Goal: Transaction & Acquisition: Purchase product/service

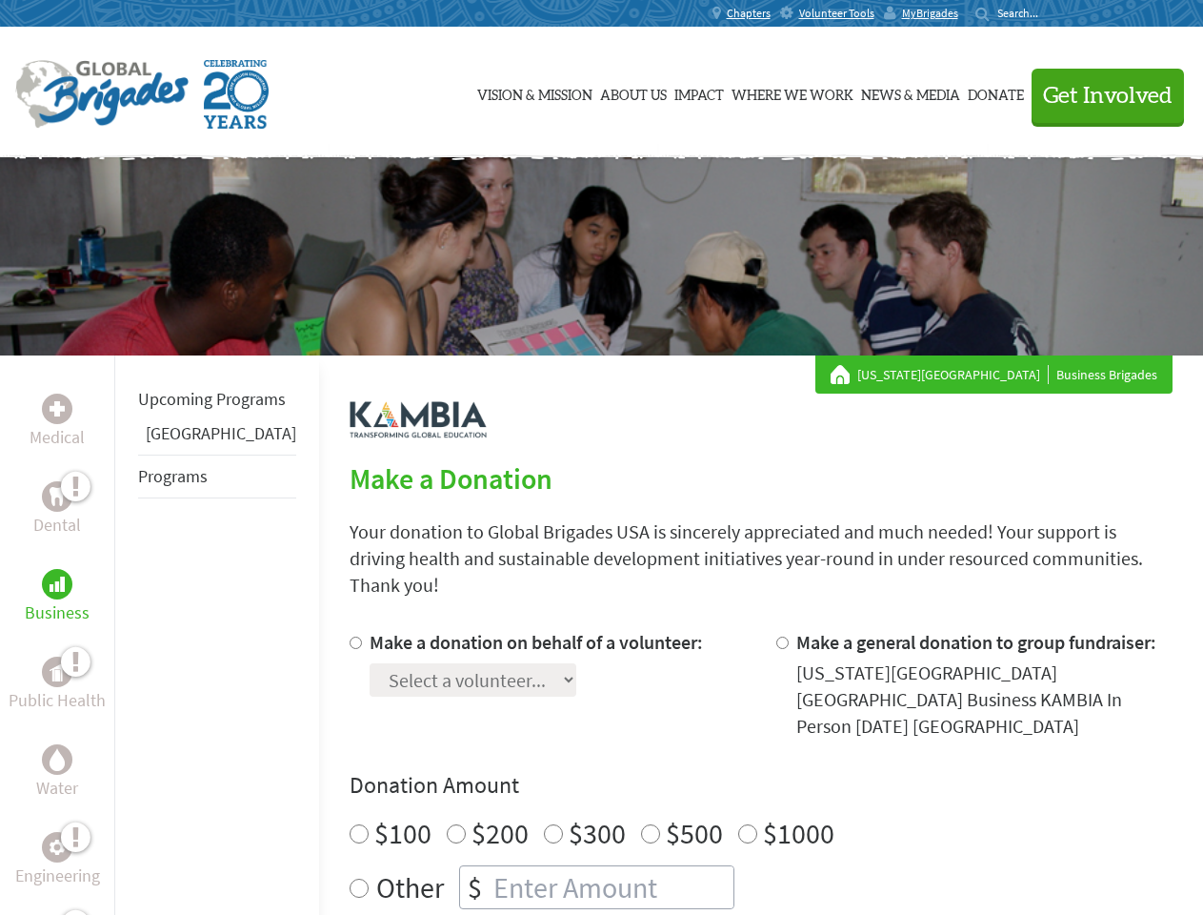
click at [1052, 13] on div "Search for:" at bounding box center [1014, 13] width 76 height 15
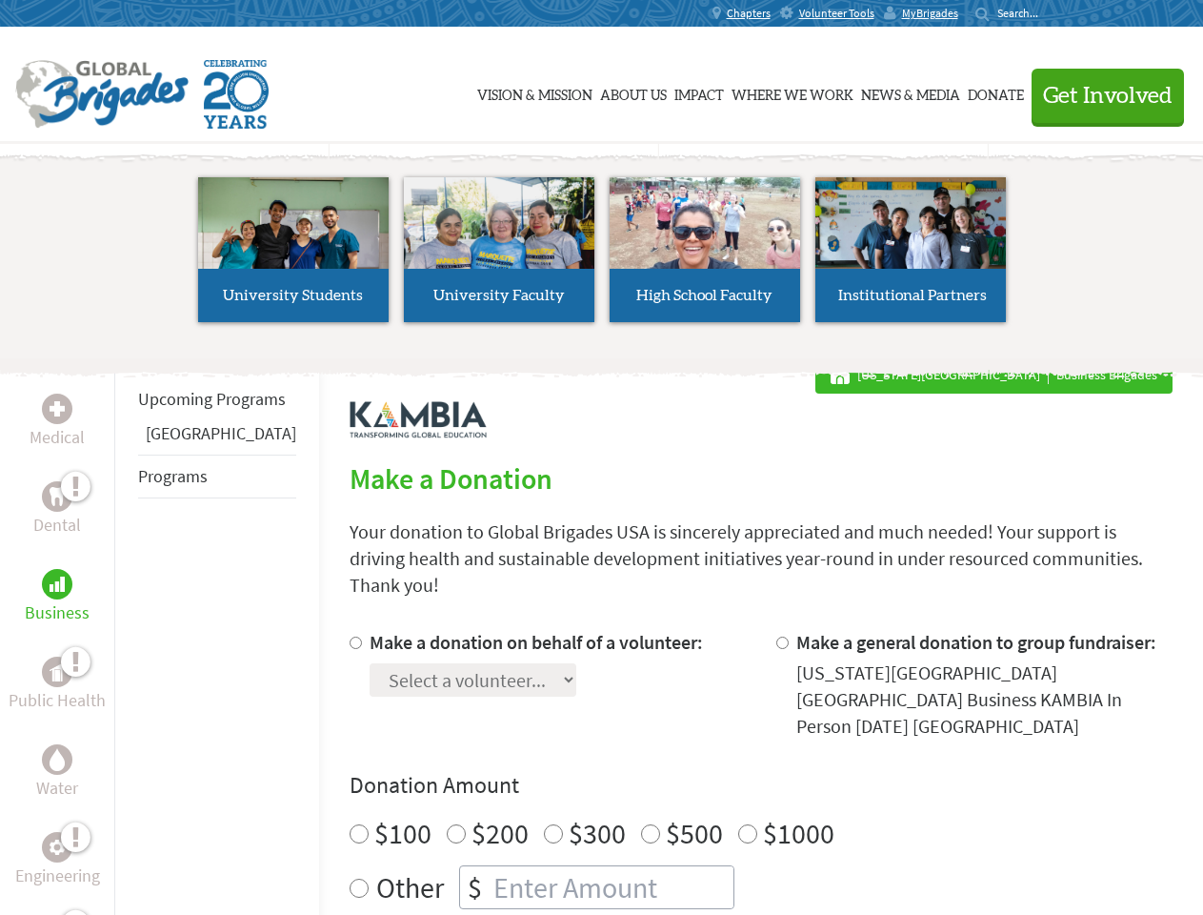
click at [1099, 95] on span "Get Involved" at bounding box center [1108, 96] width 130 height 23
click at [602, 256] on li "High School Faculty" at bounding box center [705, 249] width 206 height 175
click at [128, 635] on div "Upcoming Programs Panama Programs" at bounding box center [216, 812] width 205 height 915
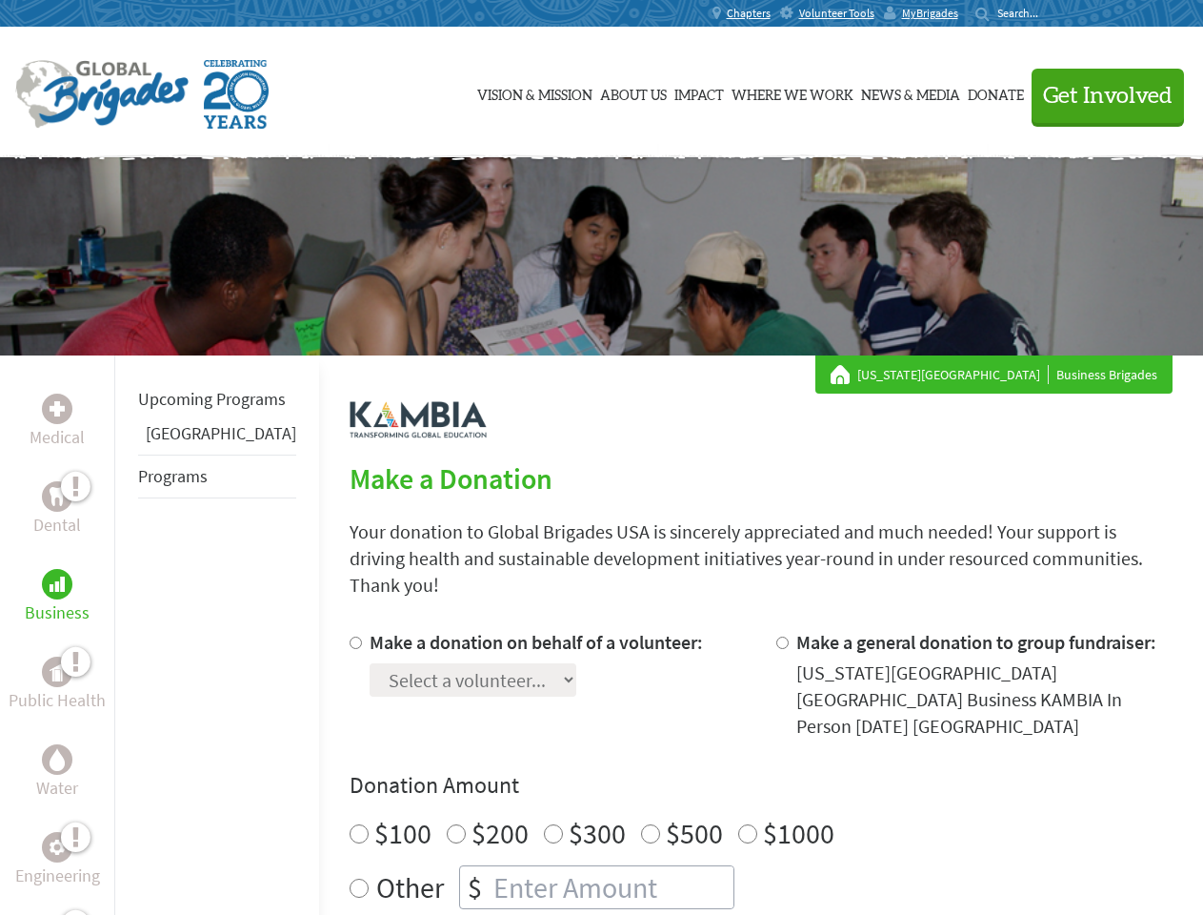
click at [730, 770] on div "Donation Amount $100 $200 $300 $500 $1000 Other $" at bounding box center [761, 839] width 823 height 139
click at [350, 636] on input "Make a donation on behalf of a volunteer:" at bounding box center [356, 642] width 12 height 12
radio input "true"
click at [776, 636] on input "Make a general donation to group fundraiser:" at bounding box center [782, 642] width 12 height 12
radio input "true"
